Goal: Obtain resource: Obtain resource

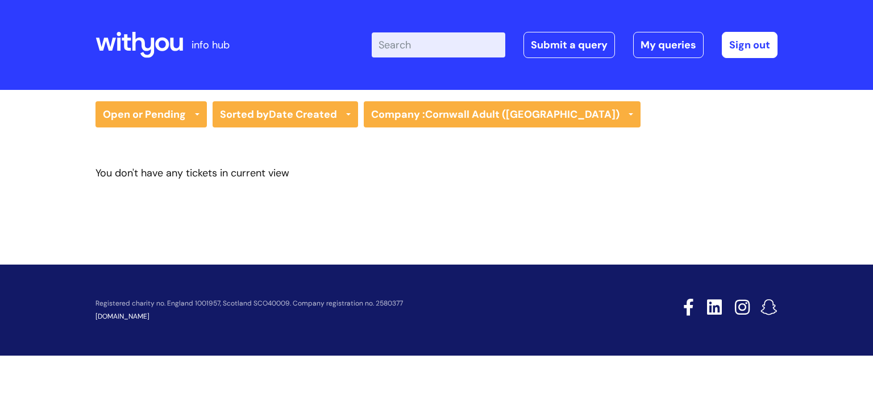
click at [147, 47] on icon at bounding box center [140, 44] width 88 height 27
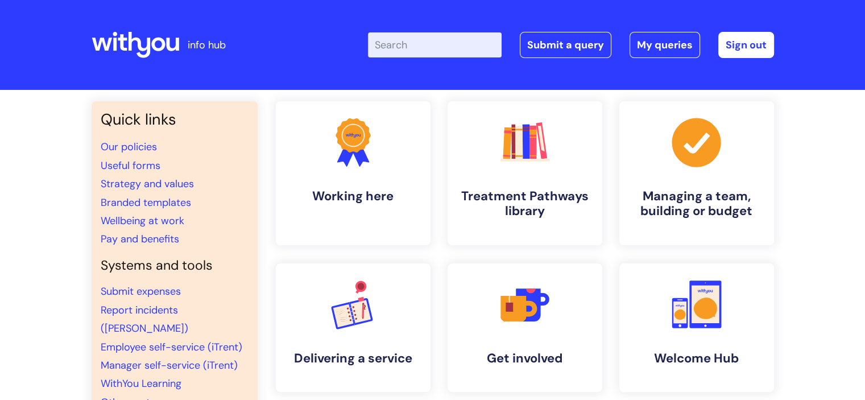
click at [416, 38] on input "Enter your search term here..." at bounding box center [435, 44] width 134 height 25
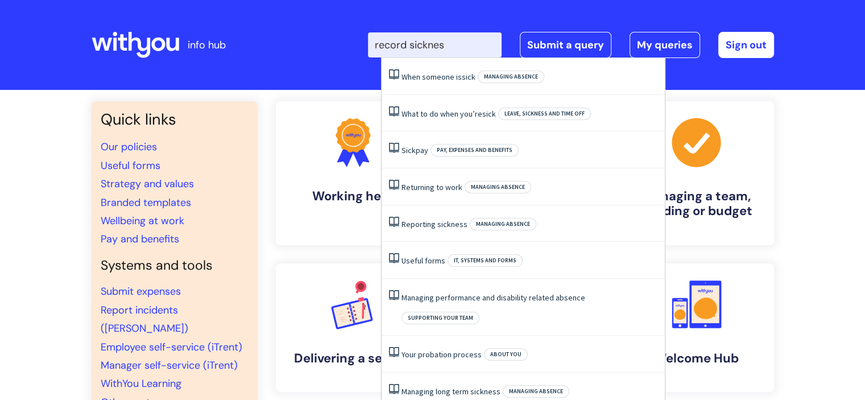
type input "record sickness"
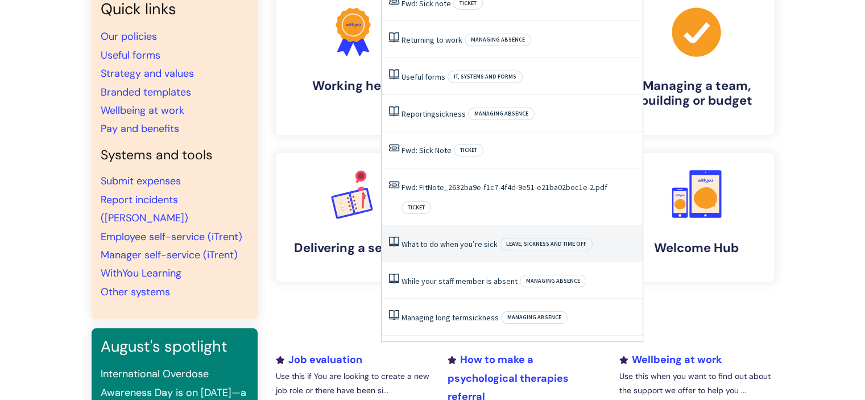
scroll to position [109, 0]
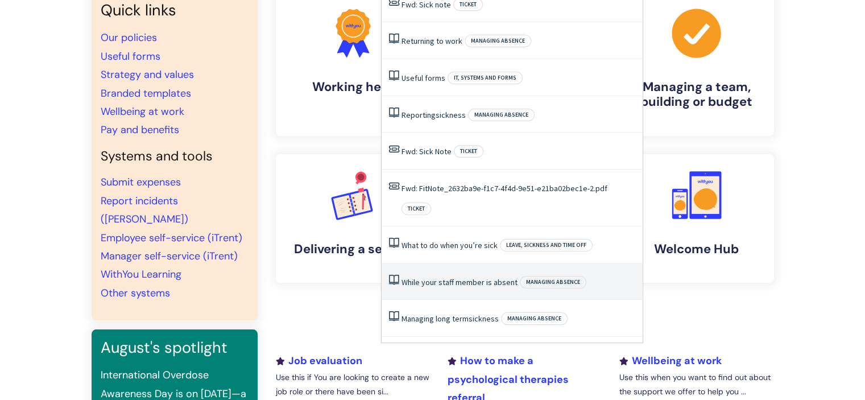
click at [478, 277] on link "While‌ ‌your‌ ‌staff‌ ‌member‌ ‌is‌ ‌absent‌" at bounding box center [459, 282] width 116 height 10
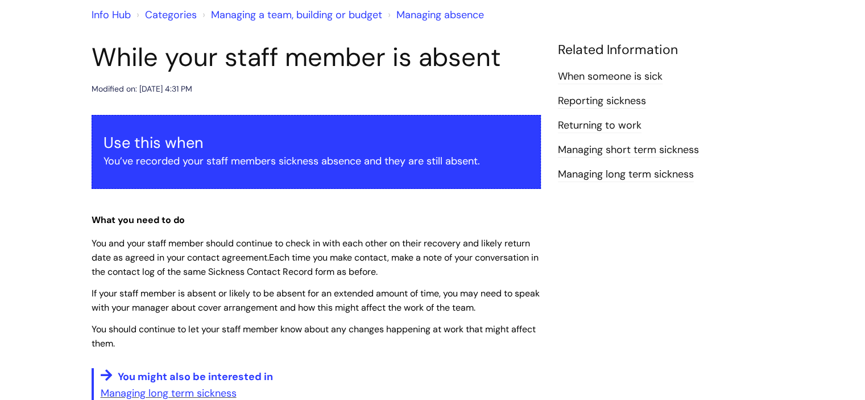
scroll to position [100, 0]
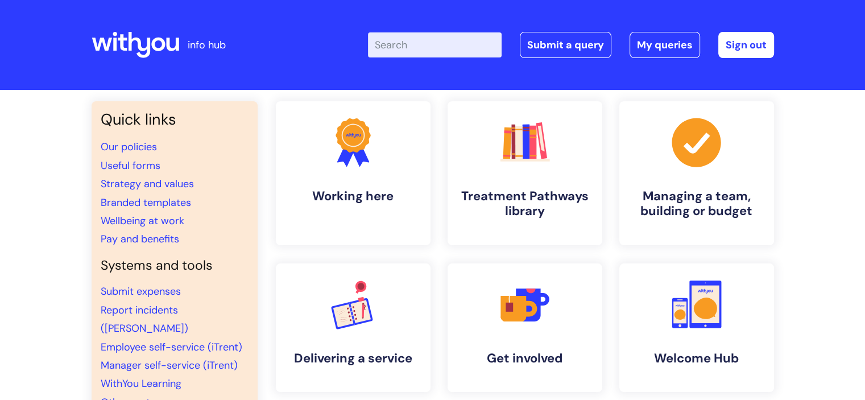
click at [460, 50] on input "Enter your search term here..." at bounding box center [435, 44] width 134 height 25
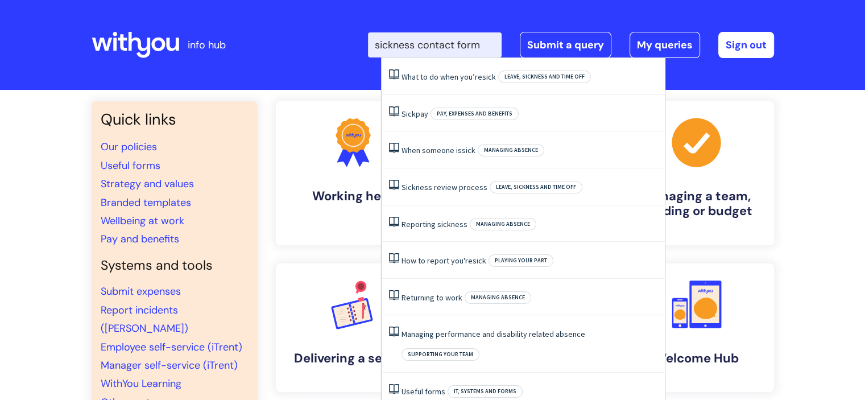
type input "sickness contact form"
click button "Search" at bounding box center [0, 0] width 0 height 0
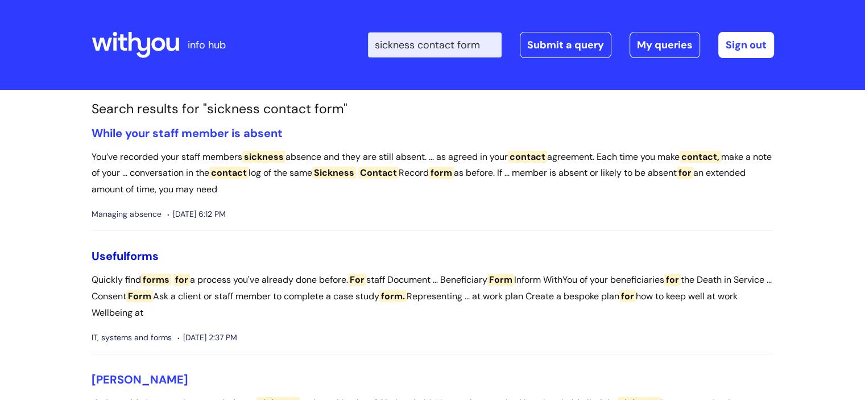
click at [144, 255] on span "forms" at bounding box center [142, 255] width 32 height 15
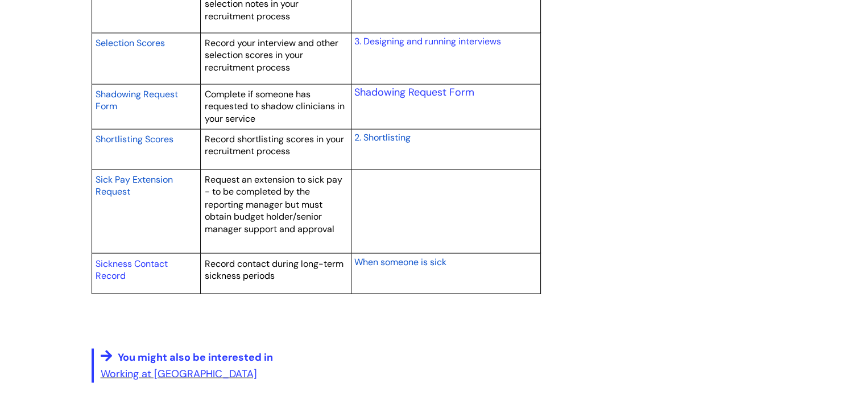
scroll to position [1967, 0]
click at [118, 263] on link "Sickness Contact Record" at bounding box center [132, 268] width 72 height 24
